Goal: Register for event/course

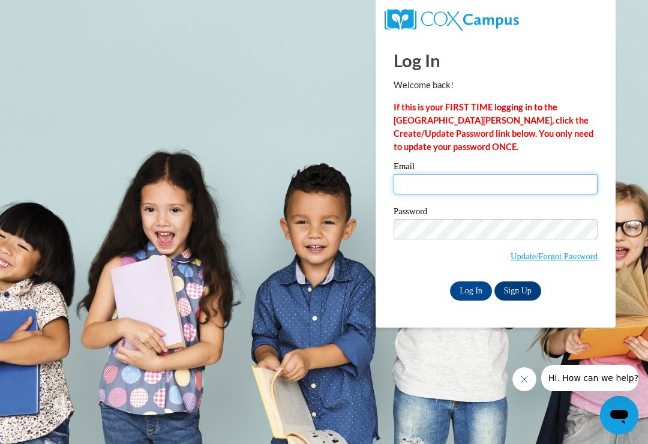
type input "[EMAIL_ADDRESS][DOMAIN_NAME]"
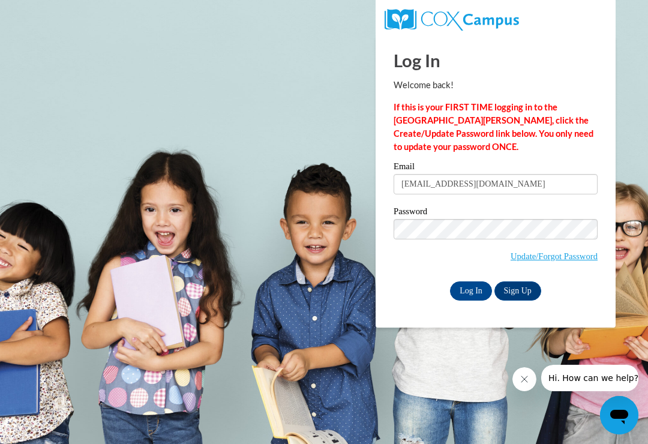
click at [471, 290] on input "Log In" at bounding box center [471, 291] width 42 height 19
click at [470, 293] on input "Log In" at bounding box center [471, 291] width 42 height 19
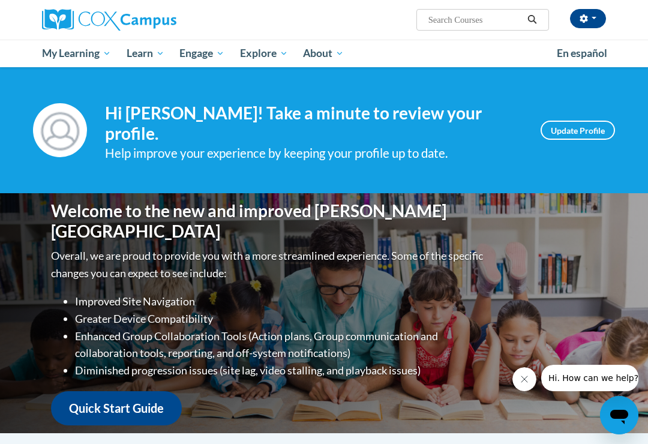
click at [482, 23] on input "Search..." at bounding box center [476, 20] width 96 height 14
type input "Power of language for infants and todd"
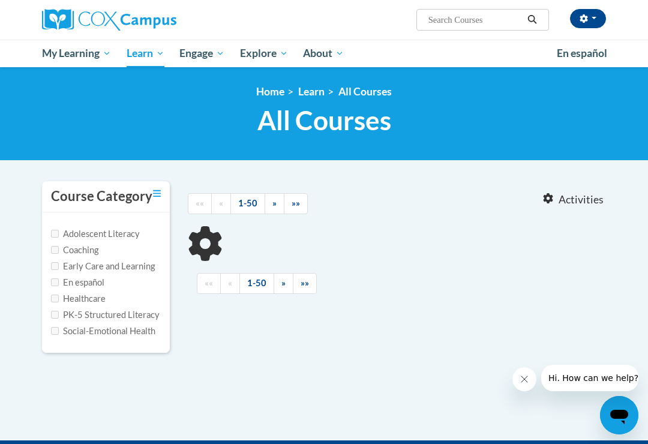
type input "Power of language for infants and todd"
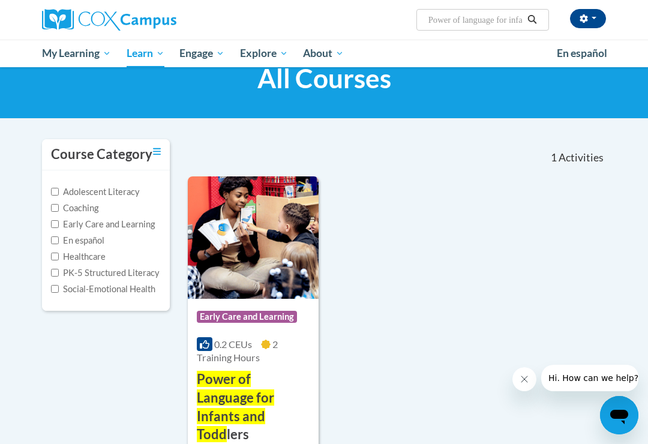
scroll to position [62, 0]
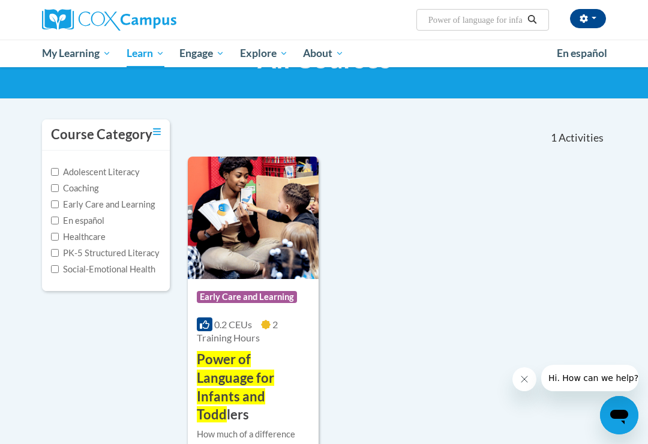
click at [243, 340] on span "2 Training Hours" at bounding box center [237, 331] width 81 height 25
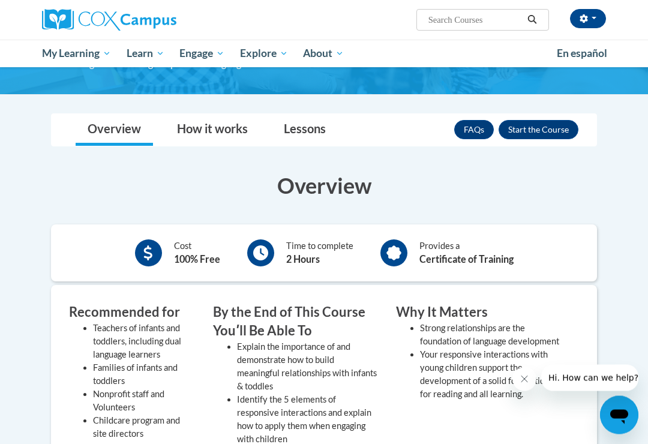
scroll to position [162, 0]
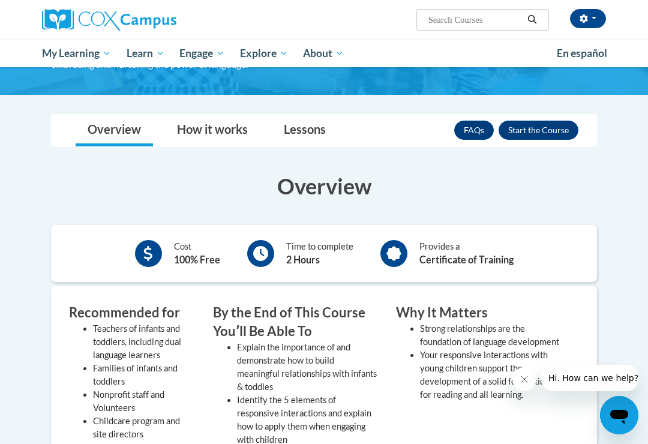
click at [528, 387] on button "Close message from company" at bounding box center [525, 379] width 24 height 24
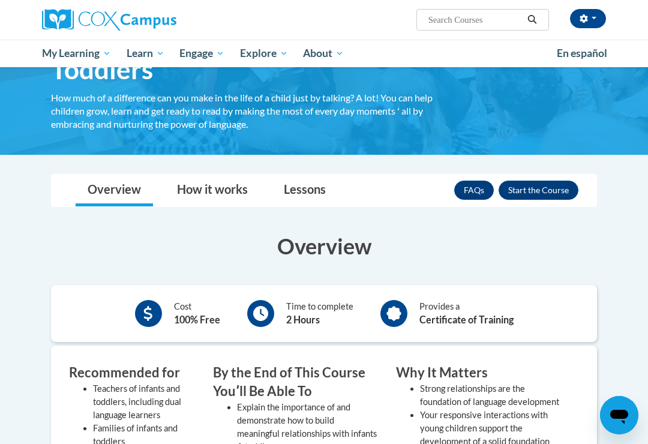
scroll to position [103, 0]
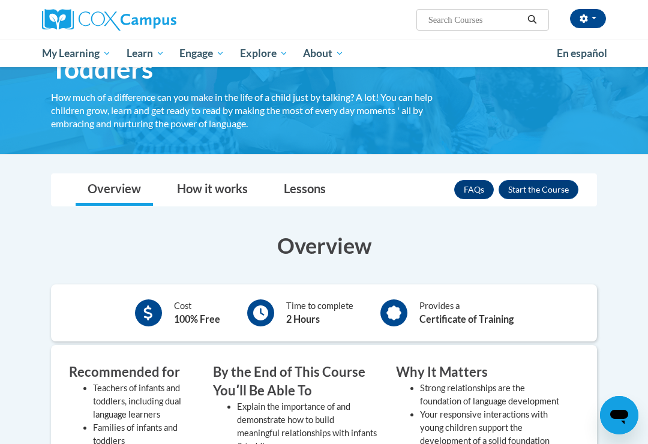
click at [542, 189] on button "Enroll" at bounding box center [539, 189] width 80 height 19
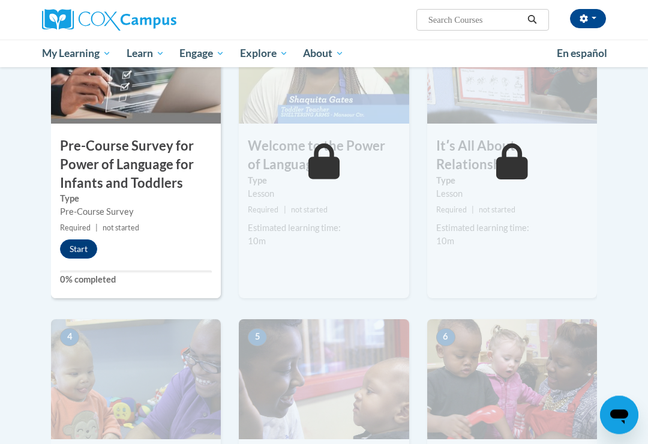
click at [89, 248] on button "Start" at bounding box center [78, 249] width 37 height 19
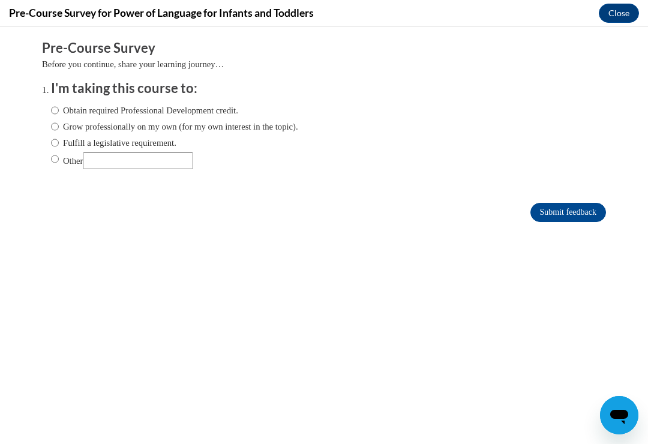
click at [59, 106] on input "Obtain required Professional Development credit." at bounding box center [55, 110] width 8 height 13
radio input "true"
click at [577, 214] on input "Submit feedback" at bounding box center [569, 212] width 76 height 19
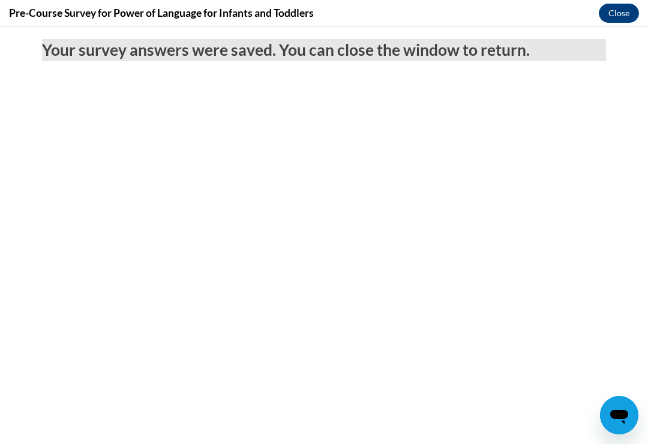
scroll to position [223, 0]
click at [620, 8] on button "Close" at bounding box center [619, 13] width 40 height 19
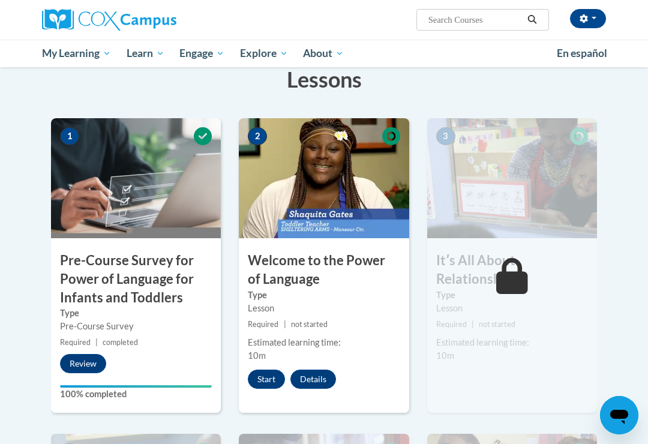
click at [264, 395] on div "2 Welcome to the Power of Language Type Lesson Required | not started Estimated…" at bounding box center [324, 265] width 170 height 295
click at [270, 375] on button "Start" at bounding box center [266, 379] width 37 height 19
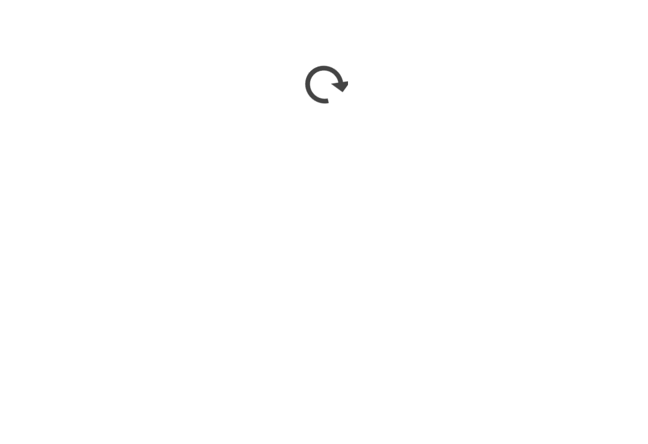
scroll to position [596, 0]
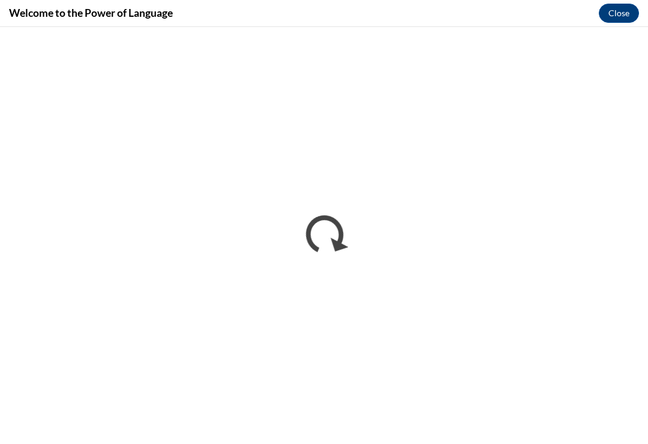
click at [623, 5] on button "Close" at bounding box center [619, 13] width 40 height 19
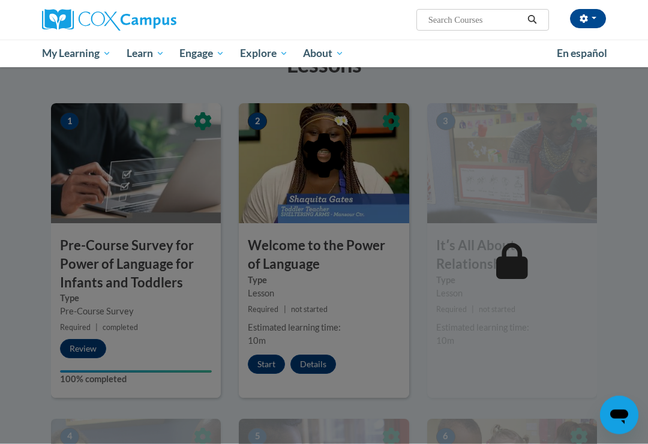
scroll to position [247, 0]
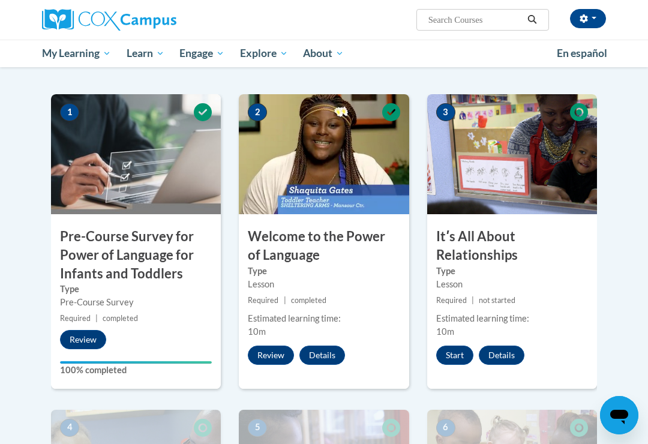
click at [321, 207] on img at bounding box center [324, 154] width 170 height 120
click at [452, 363] on button "Start" at bounding box center [455, 355] width 37 height 19
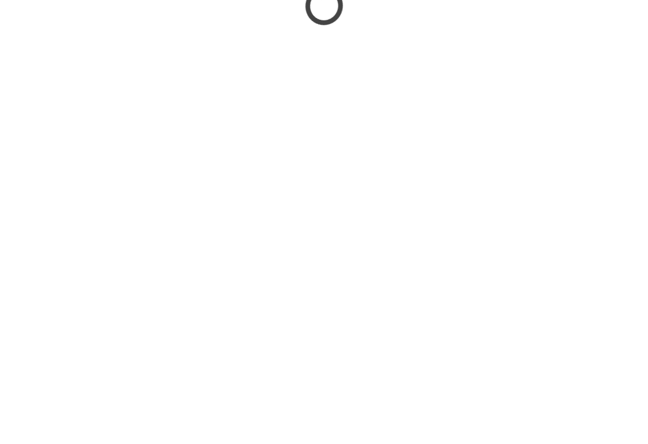
scroll to position [1115, 0]
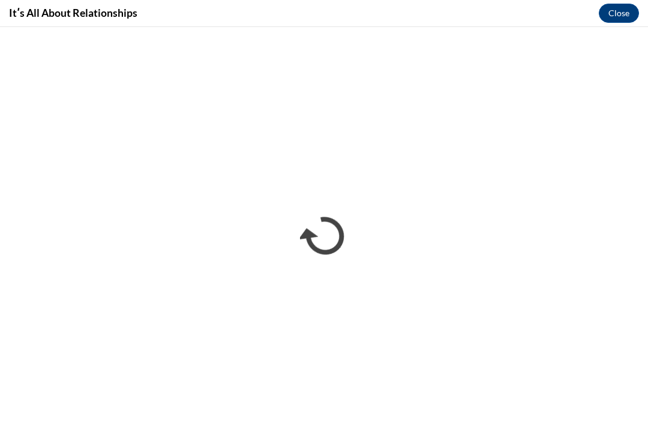
click at [628, 8] on button "Close" at bounding box center [619, 13] width 40 height 19
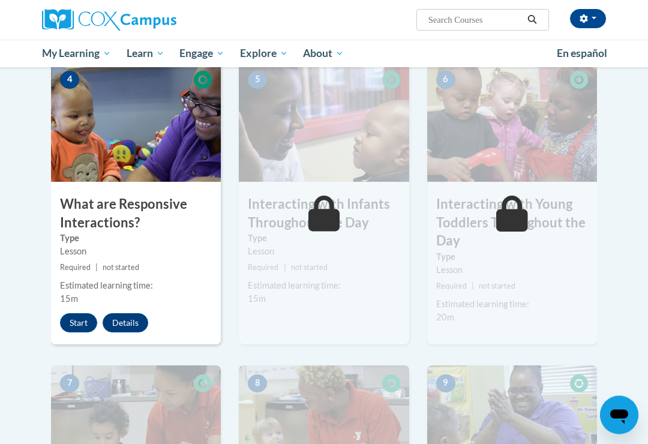
click at [86, 314] on button "Start" at bounding box center [78, 323] width 37 height 19
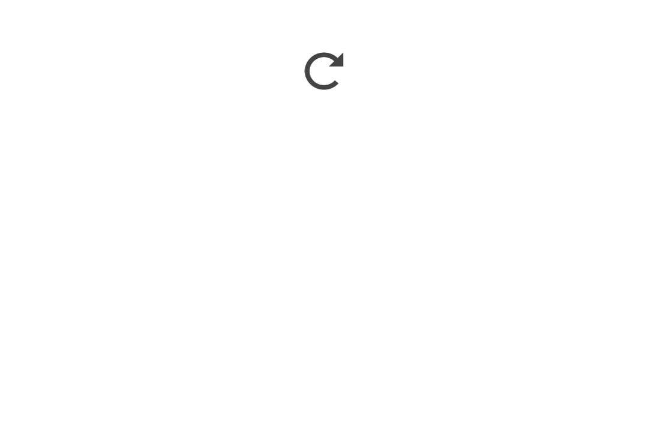
scroll to position [1250, 0]
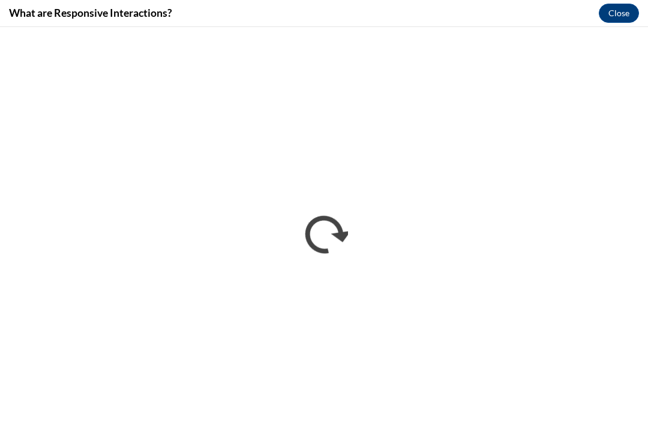
click at [625, 7] on button "Close" at bounding box center [619, 13] width 40 height 19
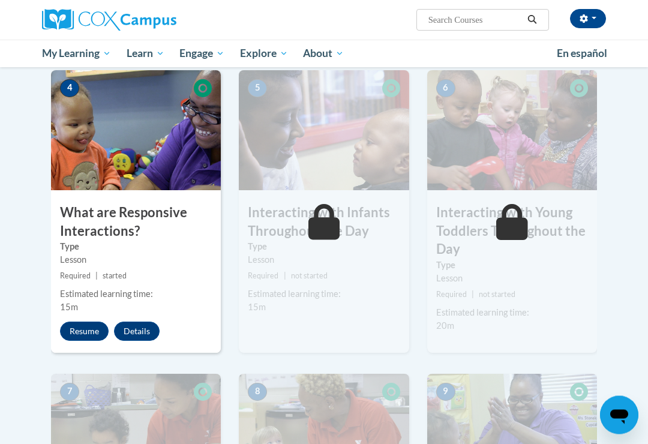
scroll to position [579, 0]
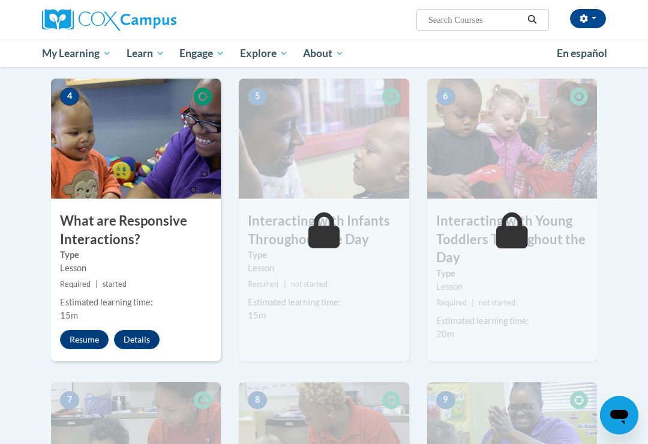
click at [94, 330] on button "Resume" at bounding box center [84, 339] width 49 height 19
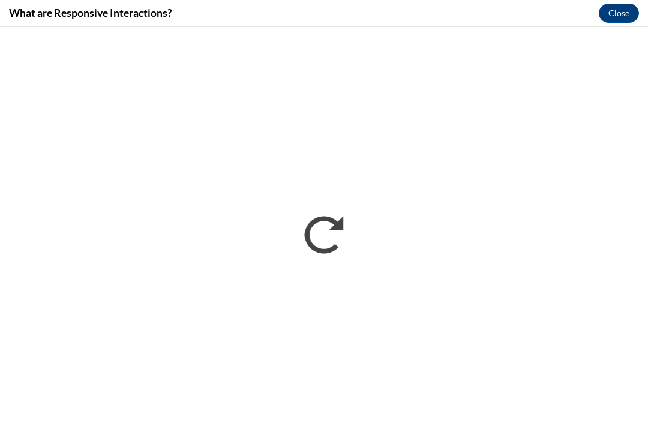
scroll to position [1370, 0]
click at [615, 13] on button "Close" at bounding box center [619, 13] width 40 height 19
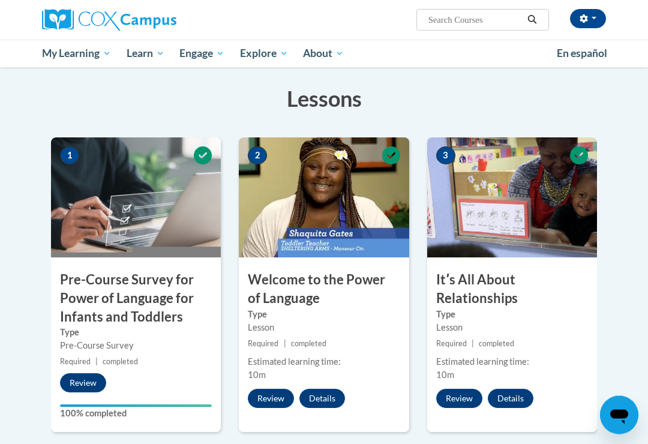
scroll to position [0, 0]
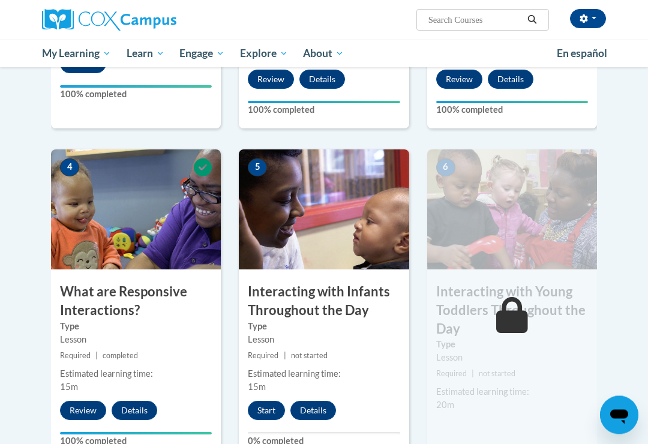
scroll to position [522, 0]
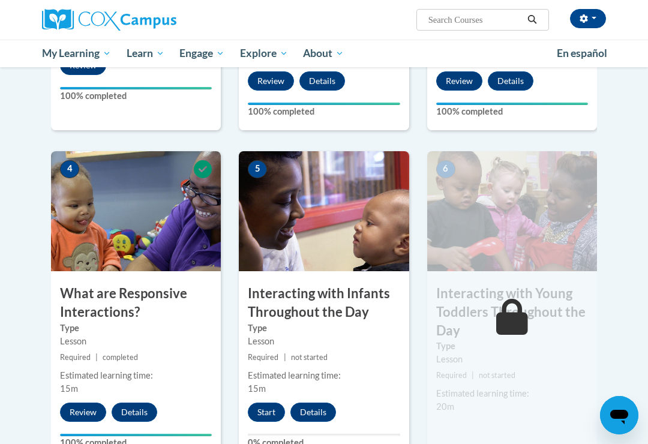
click at [265, 403] on button "Start" at bounding box center [266, 412] width 37 height 19
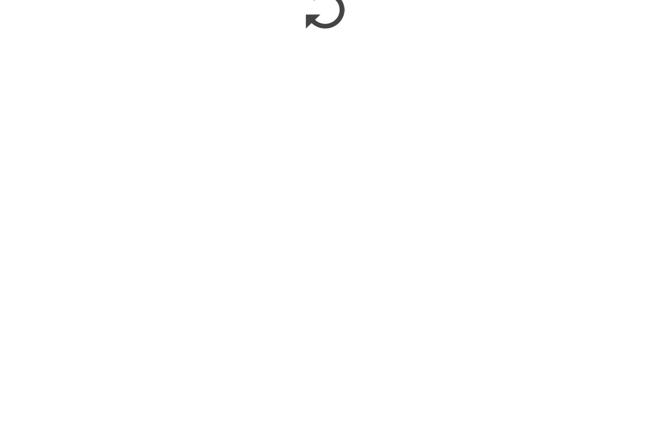
scroll to position [748, 0]
